Goal: Information Seeking & Learning: Learn about a topic

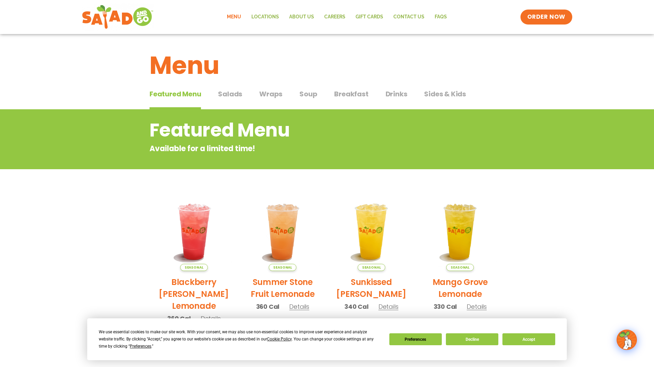
click at [233, 94] on span "Salads" at bounding box center [230, 94] width 24 height 10
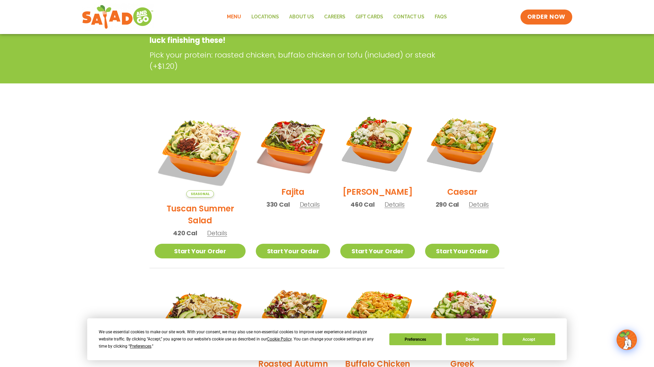
scroll to position [120, 0]
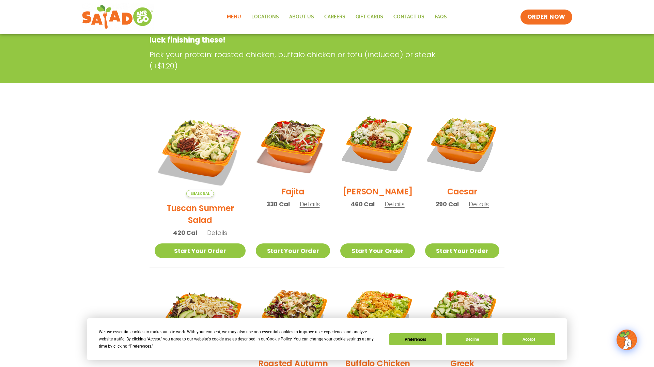
click at [207, 229] on span "Details" at bounding box center [217, 233] width 20 height 9
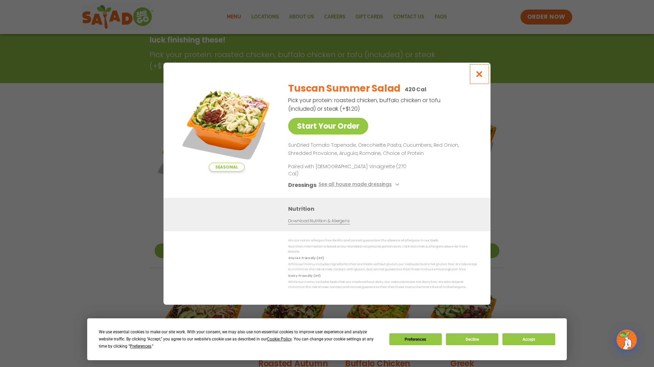
click at [480, 78] on icon "Close modal" at bounding box center [479, 74] width 9 height 7
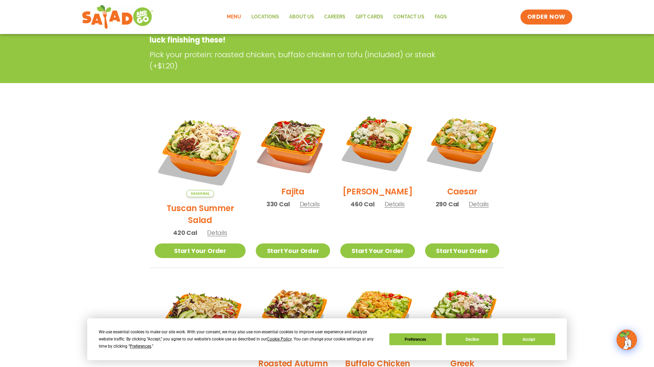
click at [479, 209] on span "Details" at bounding box center [479, 204] width 20 height 9
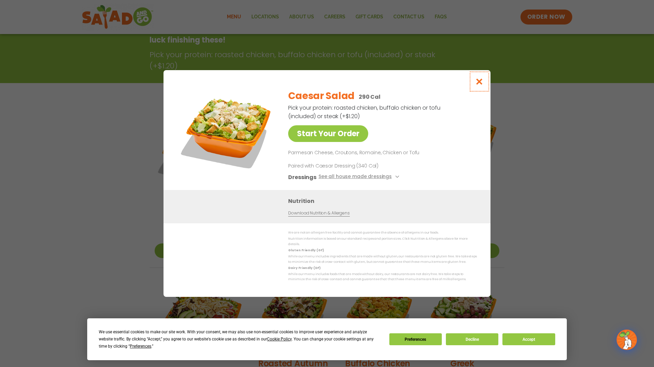
click at [481, 84] on icon "Close modal" at bounding box center [479, 81] width 9 height 7
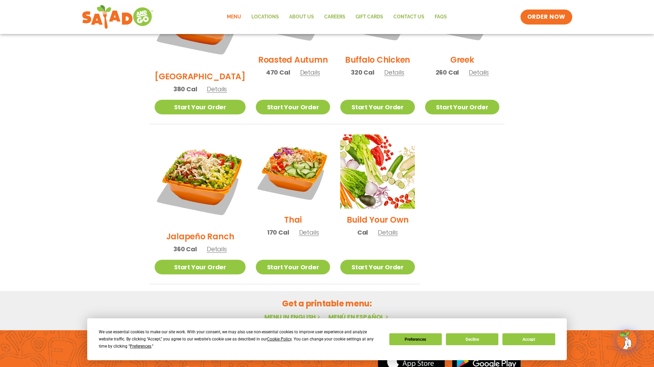
scroll to position [425, 0]
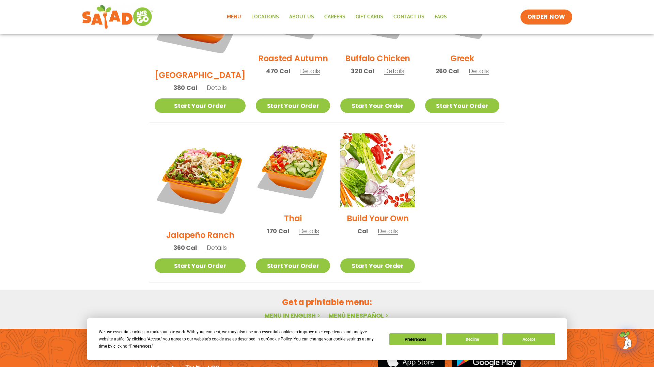
click at [303, 227] on span "Details" at bounding box center [309, 231] width 20 height 9
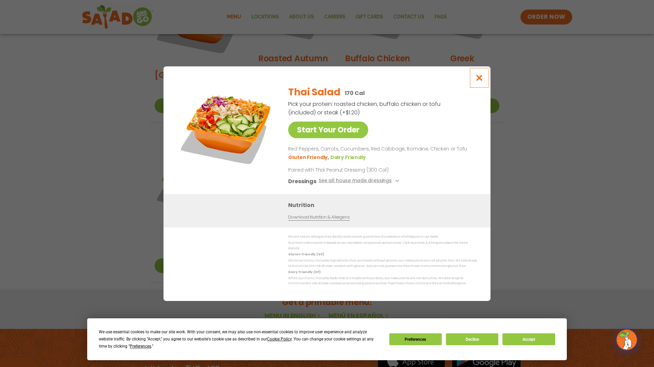
click at [479, 79] on icon "Close modal" at bounding box center [479, 77] width 9 height 7
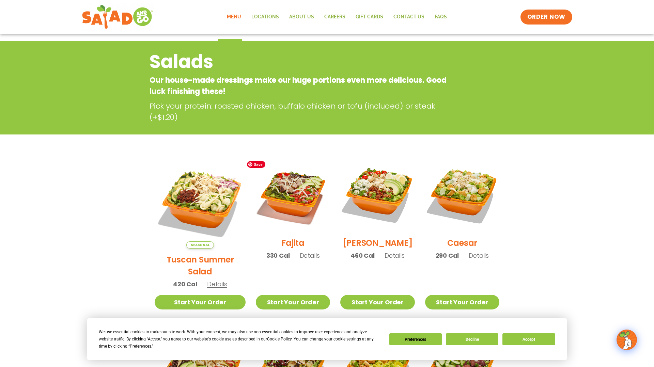
scroll to position [0, 0]
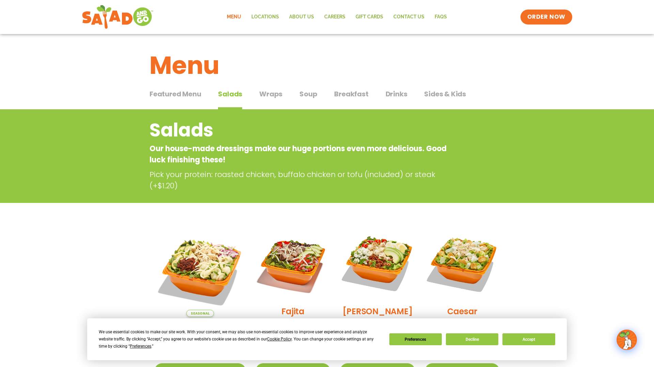
click at [276, 91] on span "Wraps" at bounding box center [270, 94] width 23 height 10
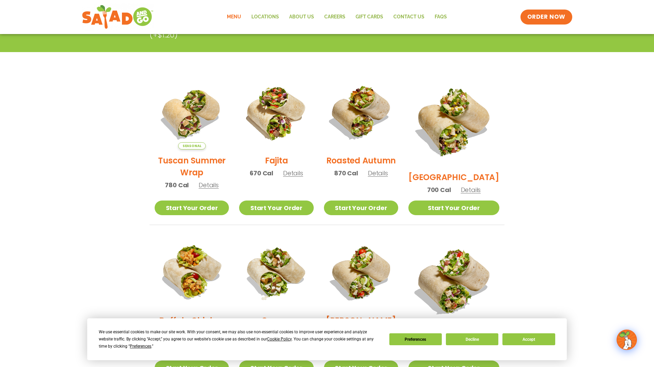
scroll to position [137, 0]
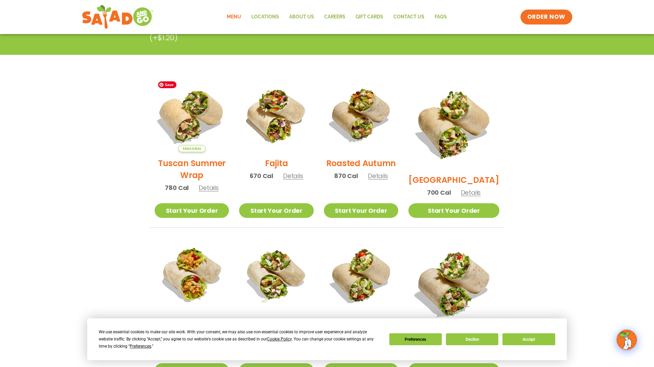
click at [197, 132] on img at bounding box center [191, 115] width 87 height 87
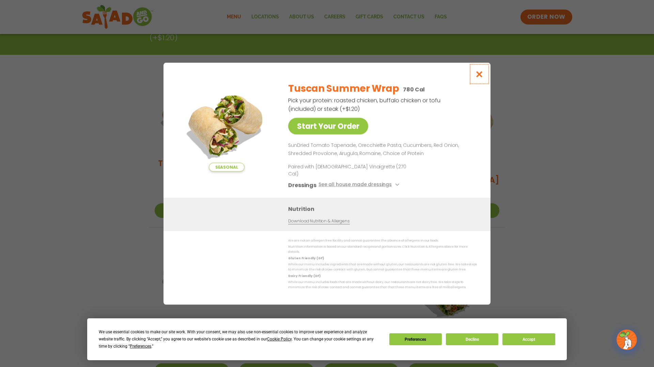
drag, startPoint x: 479, startPoint y: 78, endPoint x: 487, endPoint y: 90, distance: 14.7
click at [479, 78] on icon "Close modal" at bounding box center [479, 74] width 9 height 7
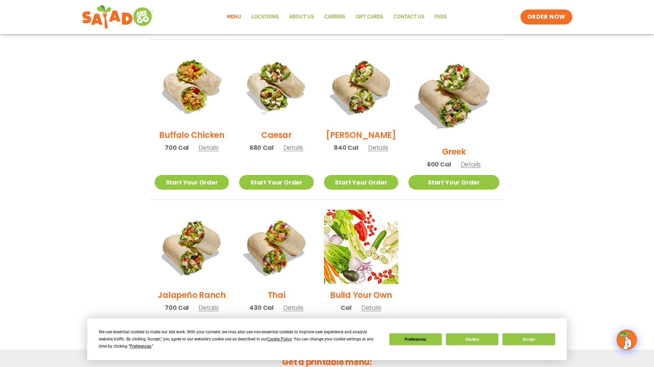
scroll to position [327, 0]
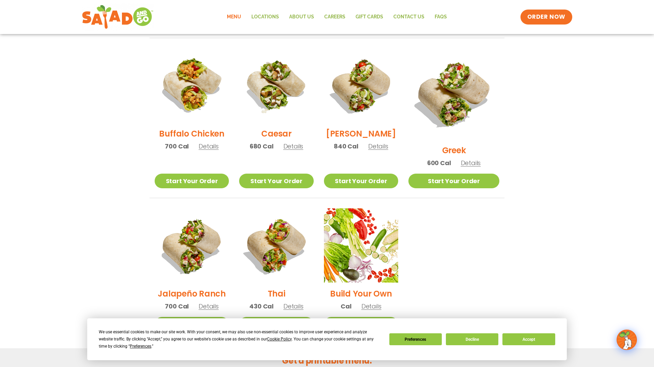
click at [303, 149] on span "Details" at bounding box center [293, 146] width 20 height 9
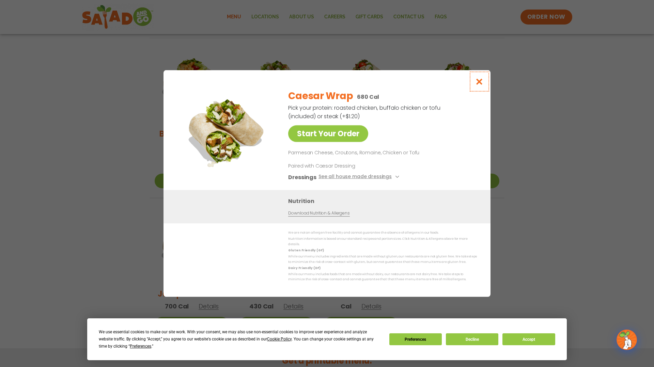
click at [479, 82] on icon "Close modal" at bounding box center [479, 81] width 9 height 7
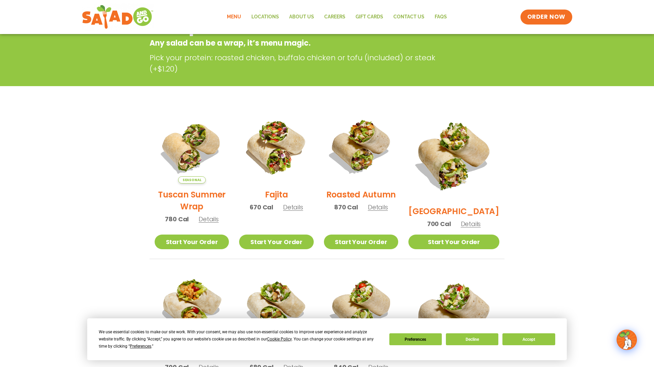
scroll to position [0, 0]
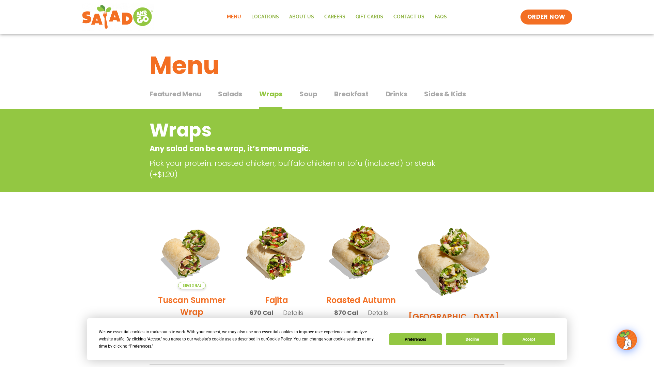
click at [394, 90] on span "Drinks" at bounding box center [397, 94] width 22 height 10
